Goal: Task Accomplishment & Management: Manage account settings

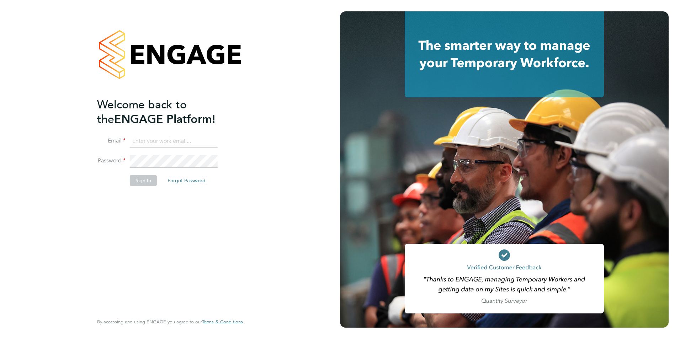
type input "bethanyv@elevationrecruitment.com"
click at [146, 182] on button "Sign In" at bounding box center [143, 180] width 27 height 11
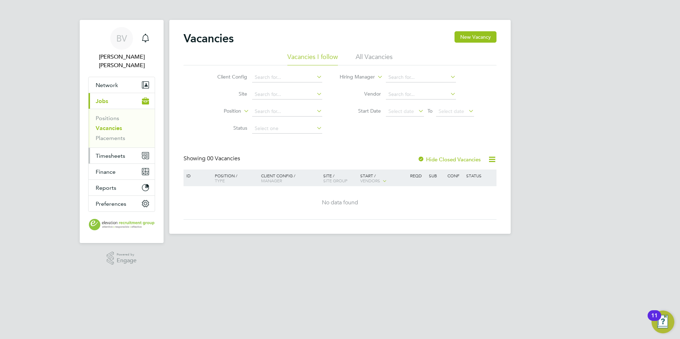
click at [115, 153] on span "Timesheets" at bounding box center [111, 156] width 30 height 7
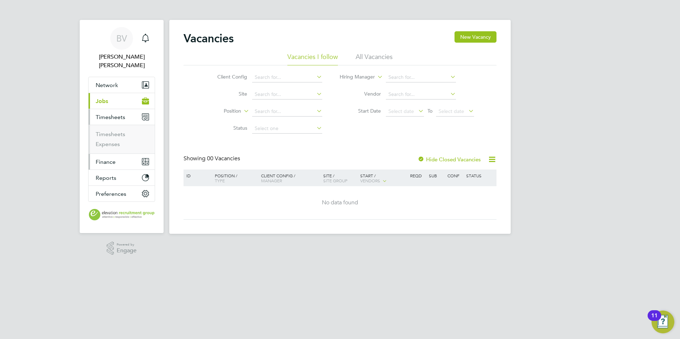
click at [121, 154] on button "Finance" at bounding box center [122, 162] width 66 height 16
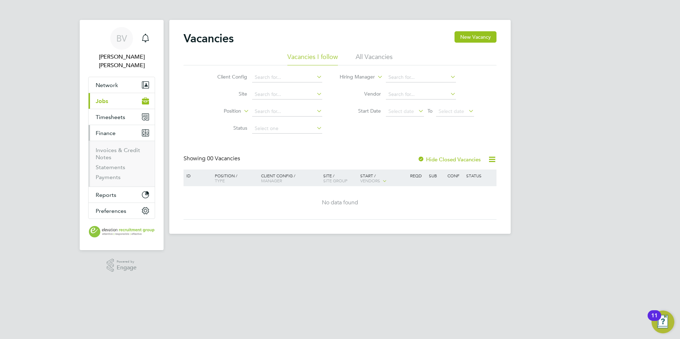
click at [110, 165] on li "Statements" at bounding box center [122, 169] width 53 height 10
click at [106, 174] on link "Payments" at bounding box center [108, 177] width 25 height 7
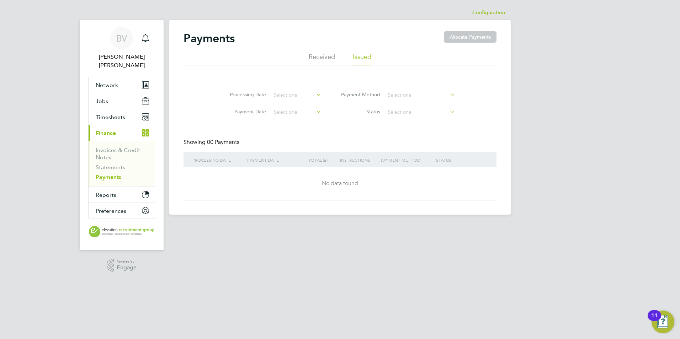
click at [319, 58] on li "Received" at bounding box center [322, 59] width 26 height 13
click at [362, 162] on div "INVOICES" at bounding box center [358, 160] width 24 height 16
drag, startPoint x: 362, startPoint y: 162, endPoint x: 415, endPoint y: 98, distance: 82.5
click at [415, 98] on input at bounding box center [430, 95] width 70 height 10
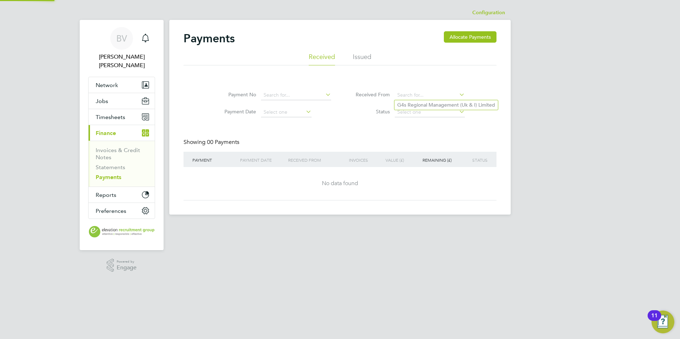
click at [429, 153] on div "REMAINING (£)" at bounding box center [430, 160] width 48 height 16
click at [363, 44] on div "Payments Allocate Payments" at bounding box center [339, 41] width 313 height 21
click at [362, 58] on li "Issued" at bounding box center [362, 59] width 18 height 13
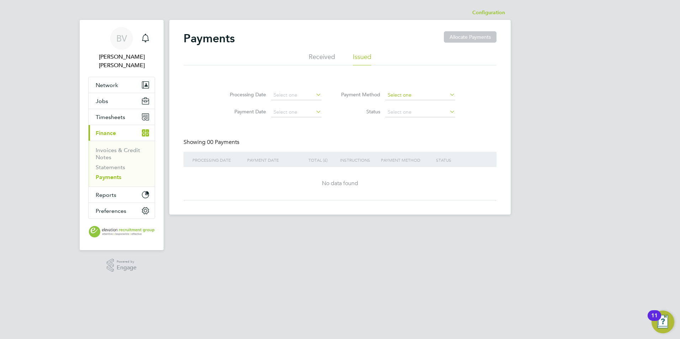
click at [399, 91] on input at bounding box center [420, 95] width 70 height 10
click at [322, 50] on div "Payments Allocate Payments" at bounding box center [339, 41] width 313 height 21
click at [322, 55] on li "Received" at bounding box center [322, 59] width 26 height 13
click at [437, 113] on input at bounding box center [430, 112] width 70 height 10
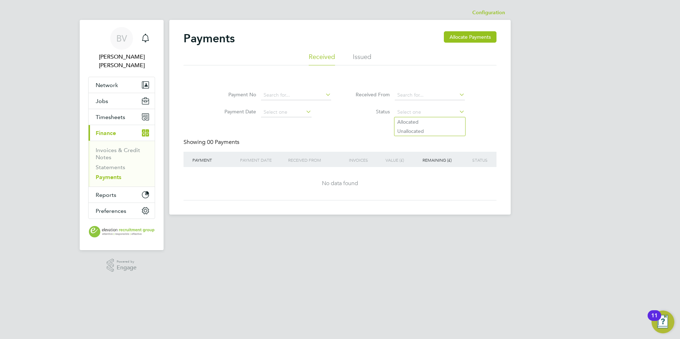
click at [291, 90] on li "Payment No" at bounding box center [273, 95] width 134 height 17
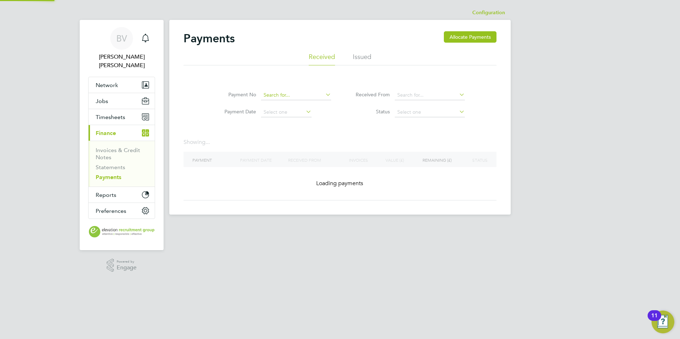
click at [291, 95] on input at bounding box center [296, 95] width 70 height 10
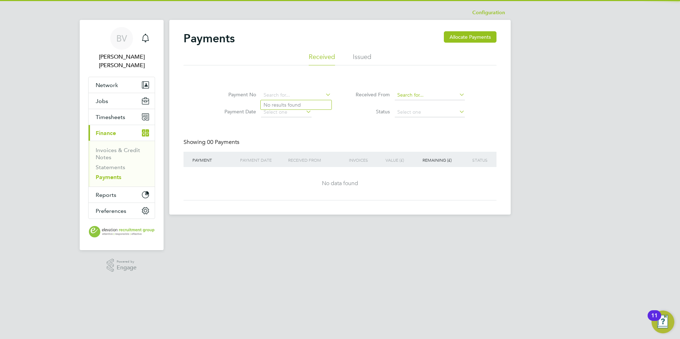
click at [405, 96] on input at bounding box center [430, 95] width 70 height 10
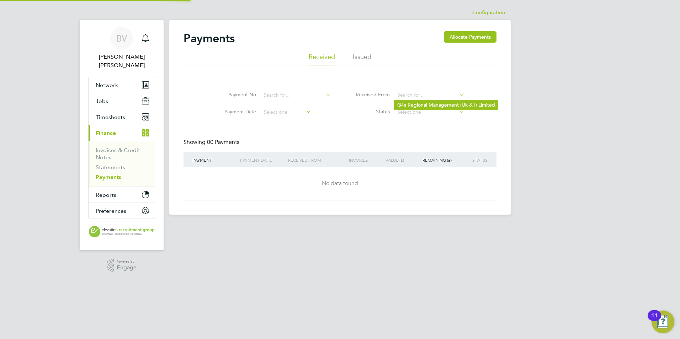
click at [435, 104] on li "G4s Regional Management (Uk & I) Limited" at bounding box center [445, 105] width 103 height 10
type input "G4s Regional Management (Uk & I) Limited"
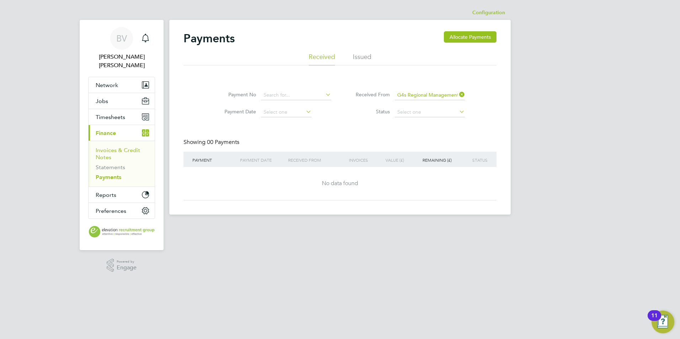
click at [106, 147] on link "Invoices & Credit Notes" at bounding box center [118, 154] width 44 height 14
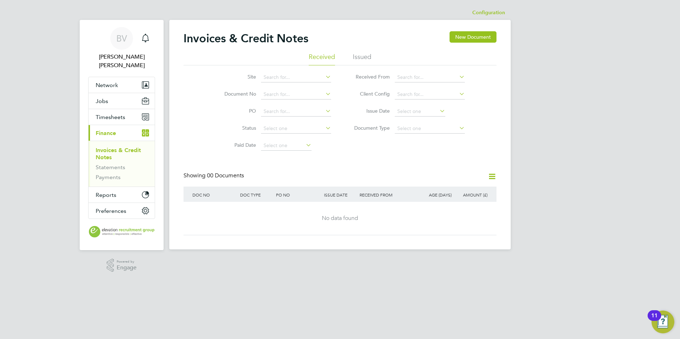
click at [372, 56] on ul "Received Issued" at bounding box center [339, 59] width 313 height 13
click at [366, 56] on li "Issued" at bounding box center [362, 59] width 18 height 13
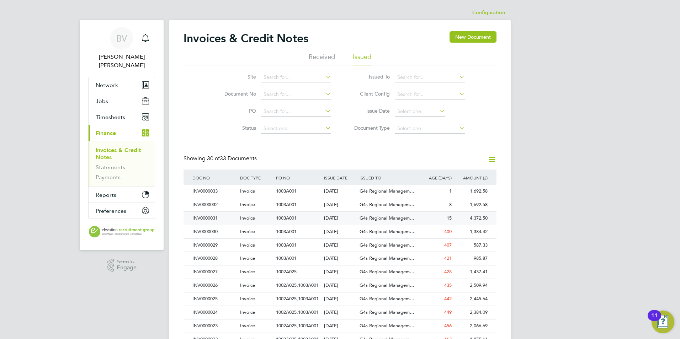
click at [396, 214] on div "G4s Regional Managem…" at bounding box center [388, 218] width 60 height 13
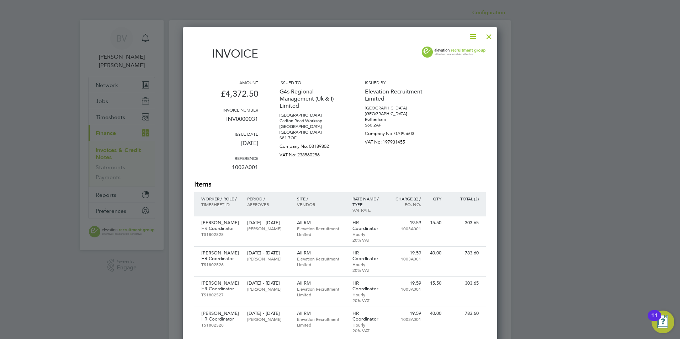
click at [491, 36] on div at bounding box center [489, 34] width 13 height 13
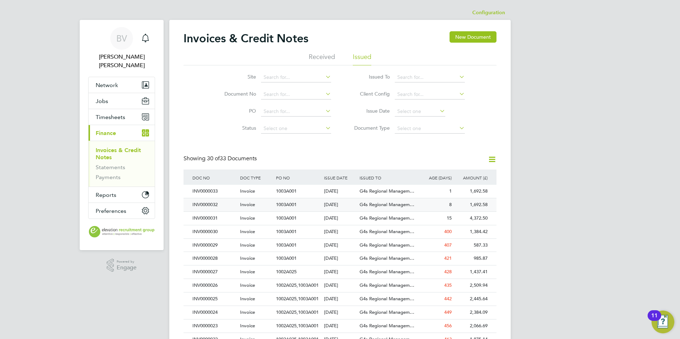
click at [321, 201] on div "1003A001" at bounding box center [298, 204] width 48 height 13
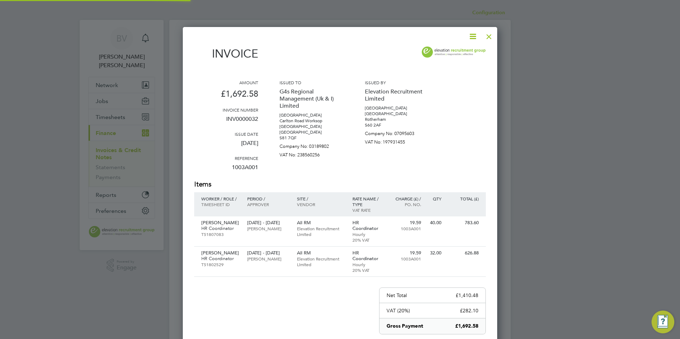
scroll to position [398, 315]
click at [270, 226] on p "[DATE] - [DATE]" at bounding box center [268, 223] width 42 height 6
click at [245, 293] on div "Invoice Amount £1,692.58 Invoice number INV0000032 Issue date [DATE] Reference …" at bounding box center [340, 217] width 292 height 340
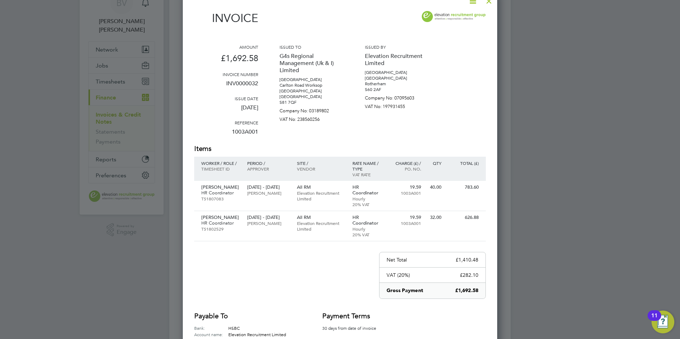
scroll to position [71, 0]
